Goal: Use online tool/utility: Utilize a website feature to perform a specific function

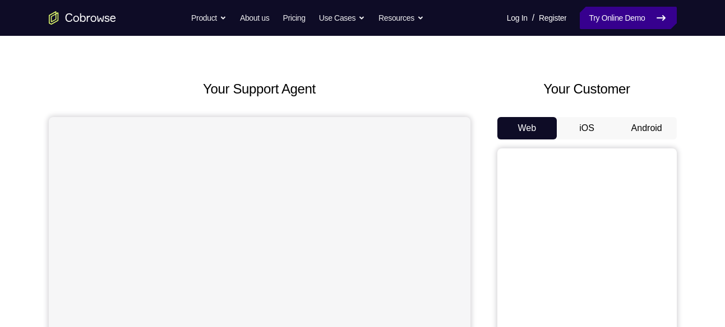
scroll to position [29, 0]
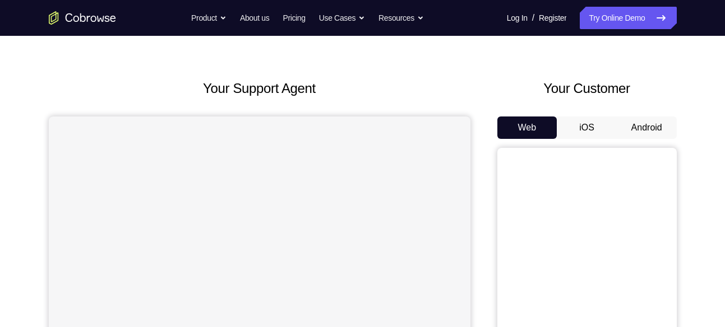
click at [641, 128] on button "Android" at bounding box center [647, 128] width 60 height 22
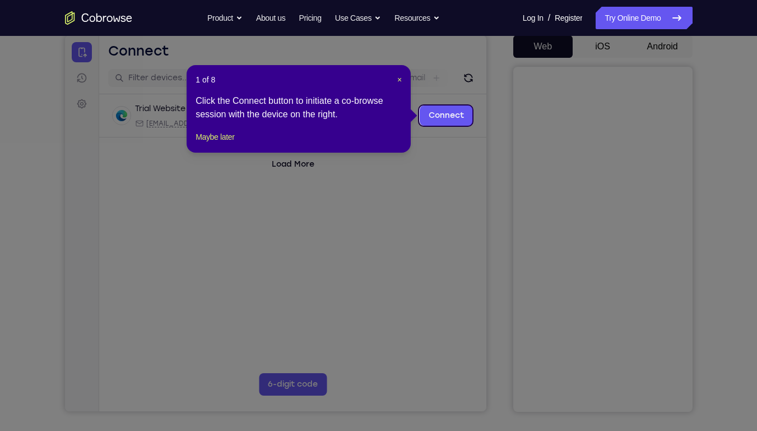
scroll to position [110, 0]
click at [398, 78] on span "×" at bounding box center [400, 79] width 4 height 9
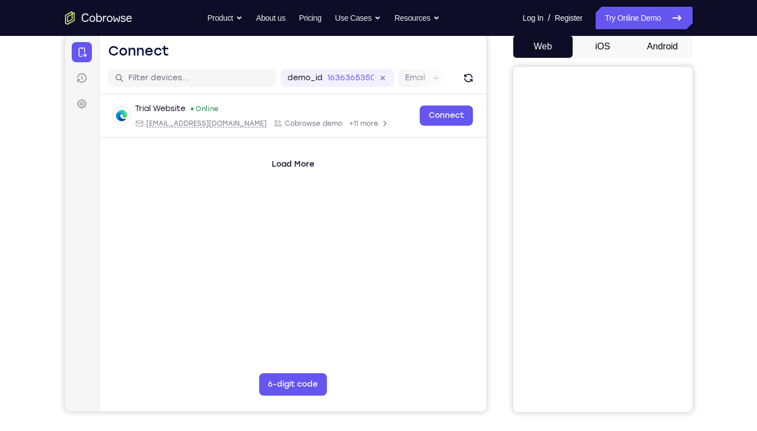
click at [649, 48] on button "Android" at bounding box center [663, 46] width 60 height 22
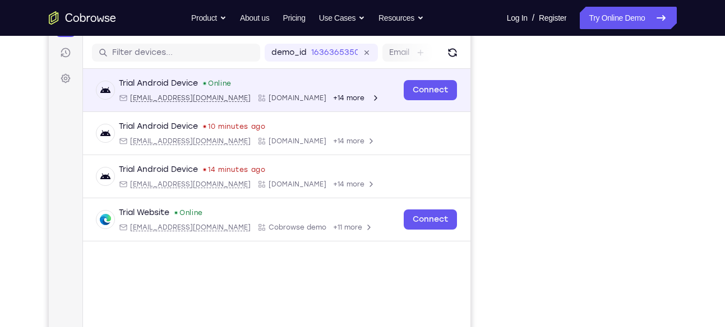
scroll to position [127, 0]
